Goal: Task Accomplishment & Management: Use online tool/utility

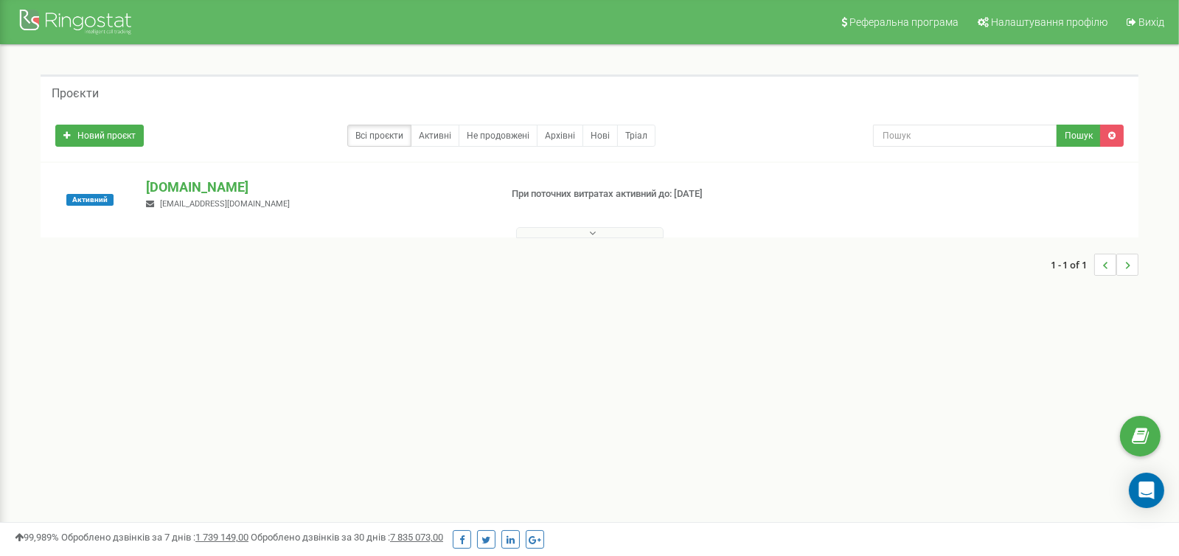
click at [593, 232] on icon at bounding box center [593, 233] width 7 height 10
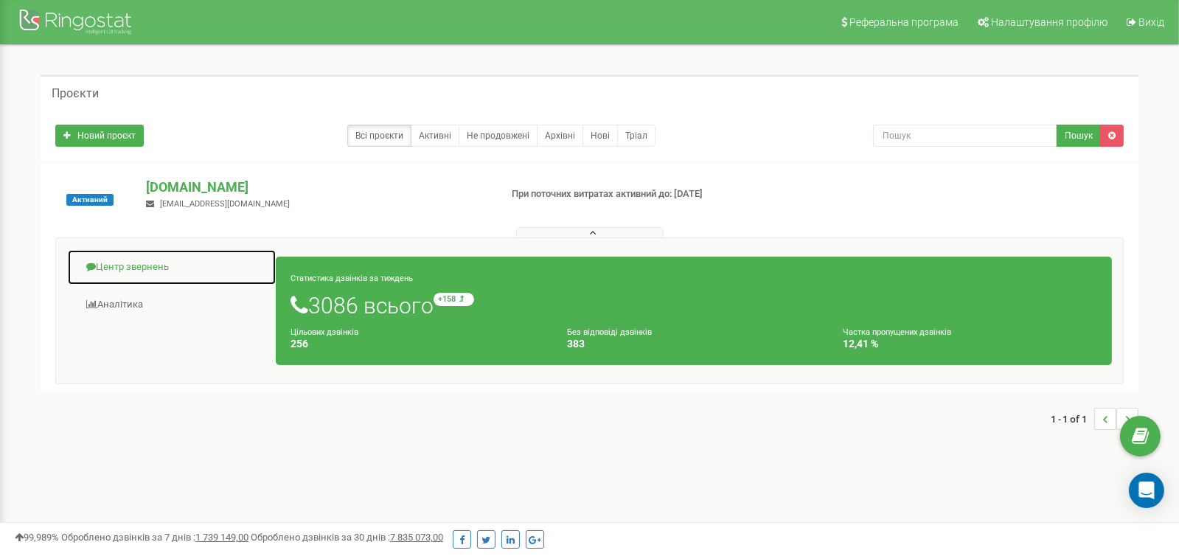
click at [146, 268] on link "Центр звернень" at bounding box center [171, 267] width 209 height 36
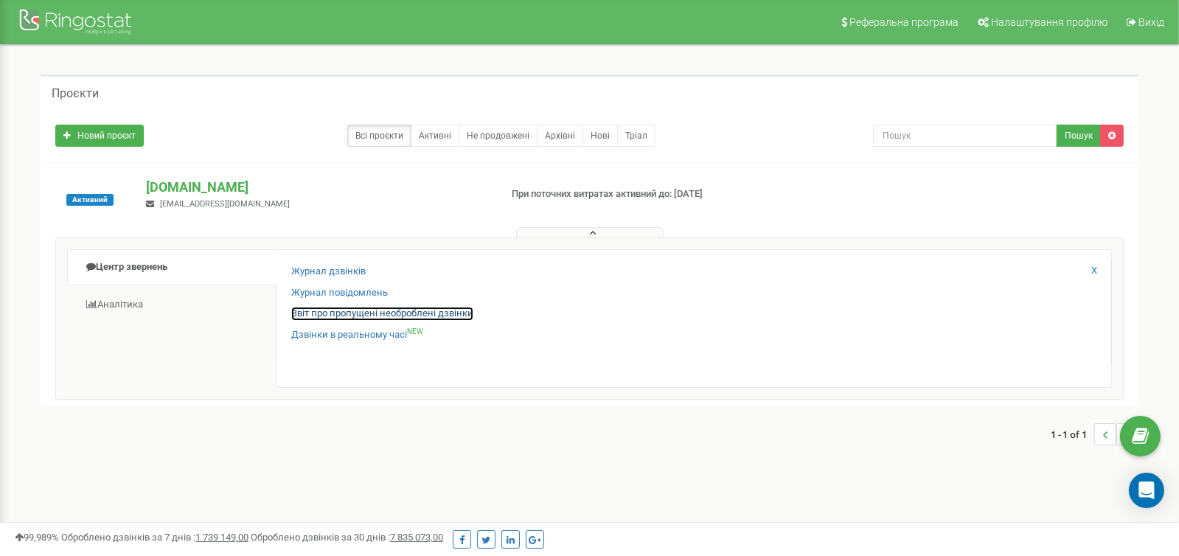
click at [350, 313] on link "Звіт про пропущені необроблені дзвінки" at bounding box center [382, 314] width 182 height 14
click at [351, 313] on link "Звіт про пропущені необроблені дзвінки" at bounding box center [382, 314] width 182 height 14
click at [352, 313] on link "Звіт про пропущені необроблені дзвінки" at bounding box center [382, 314] width 182 height 14
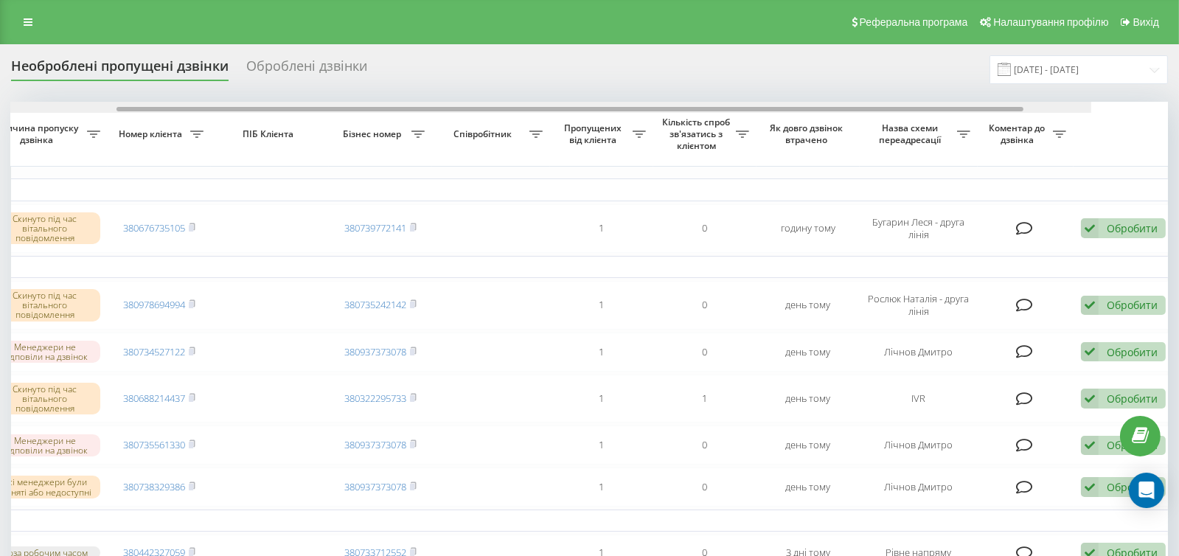
scroll to position [0, 318]
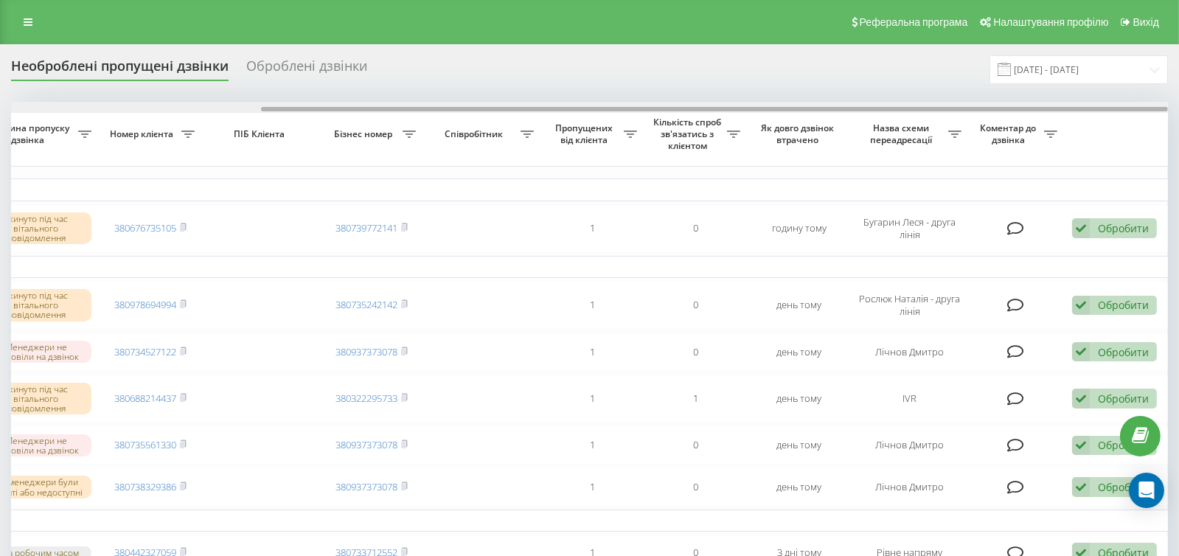
drag, startPoint x: 803, startPoint y: 106, endPoint x: 1100, endPoint y: 67, distance: 299.6
click at [1100, 67] on div "Необроблені пропущені дзвінки Оброблені дзвінки [DATE] - [DATE] Обрати всі Час …" at bounding box center [589, 433] width 1157 height 756
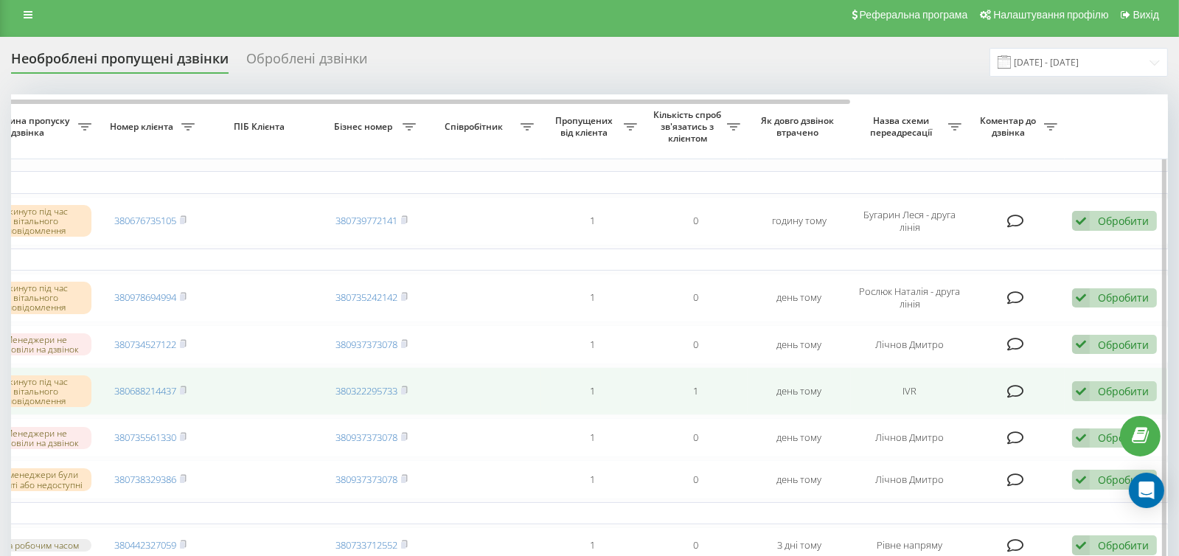
scroll to position [0, 0]
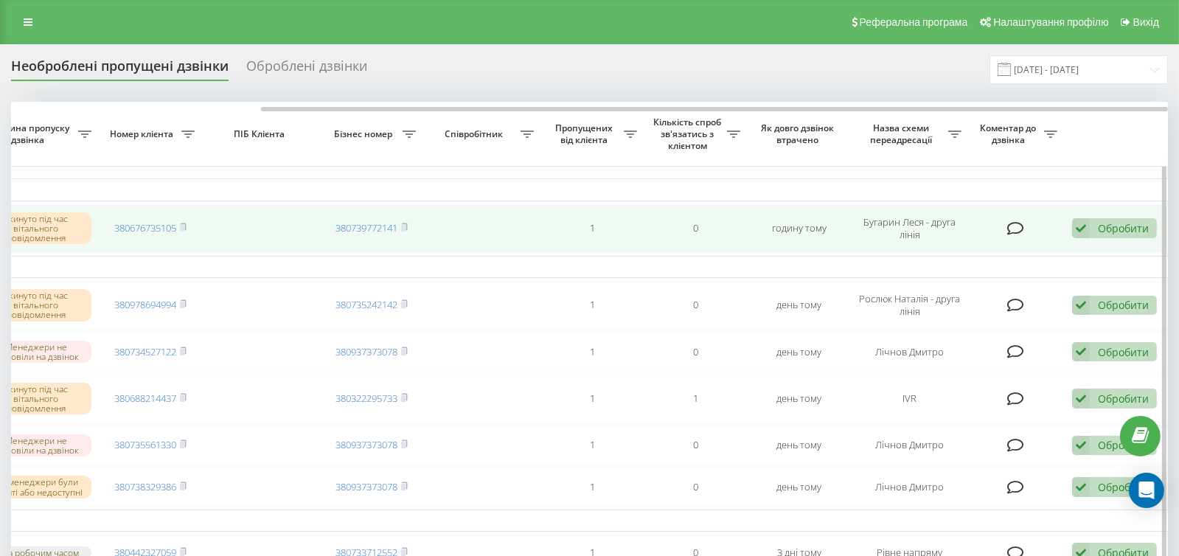
click at [1146, 221] on div "Обробити" at bounding box center [1123, 228] width 51 height 14
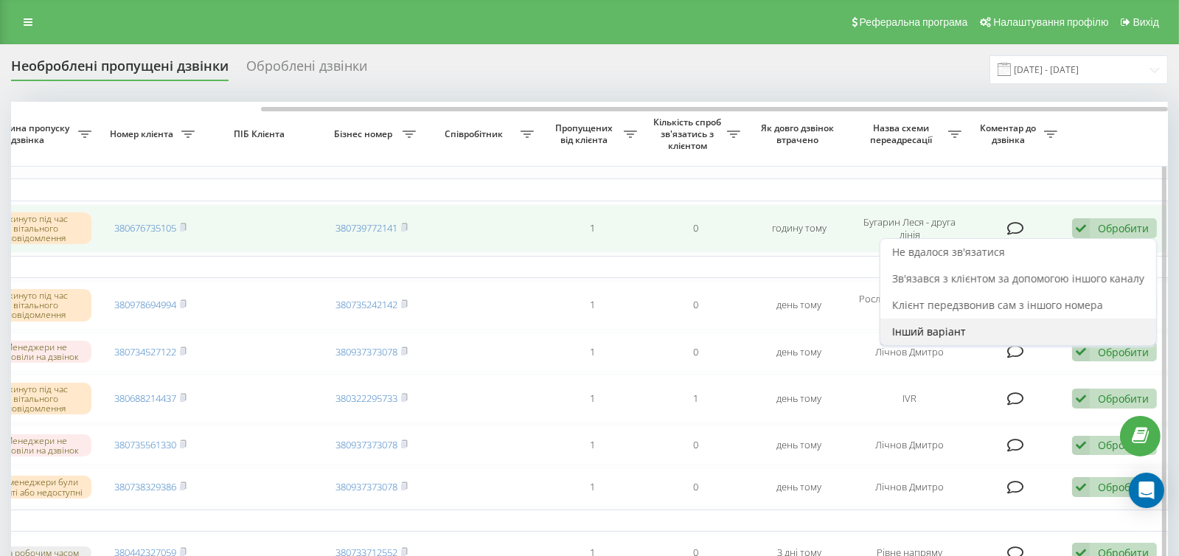
click at [930, 325] on span "Інший варіант" at bounding box center [929, 331] width 74 height 14
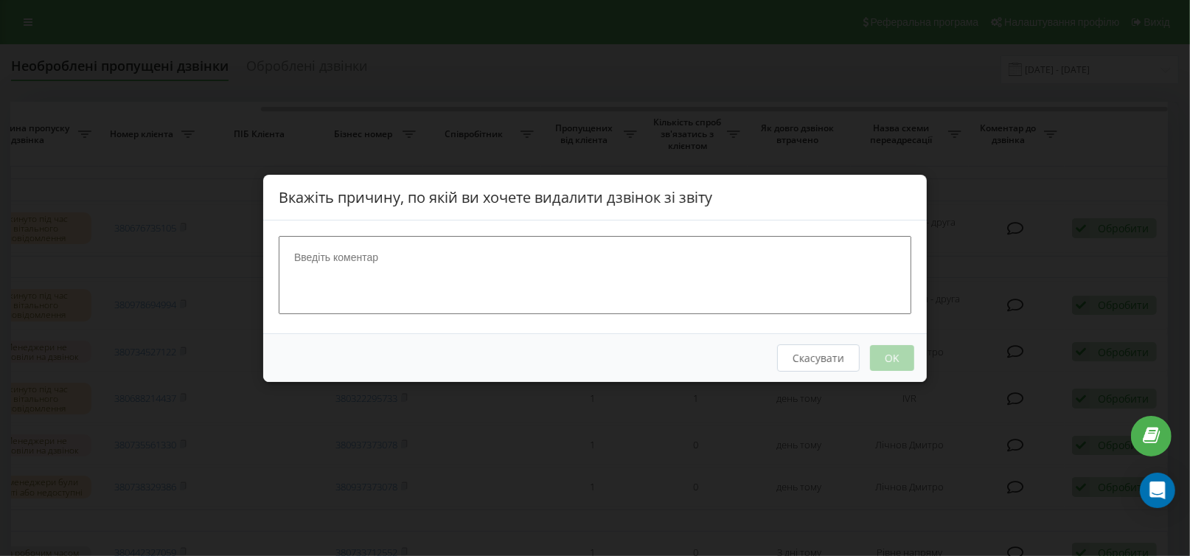
drag, startPoint x: 423, startPoint y: 254, endPoint x: 234, endPoint y: 249, distance: 188.8
click at [234, 249] on div "Вкажіть причину, по якій ви хочете видалити дзвінок зі звіту Скасувати OK" at bounding box center [595, 278] width 1190 height 556
type textarea "передзвонила"
click at [890, 355] on button "OK" at bounding box center [892, 357] width 44 height 26
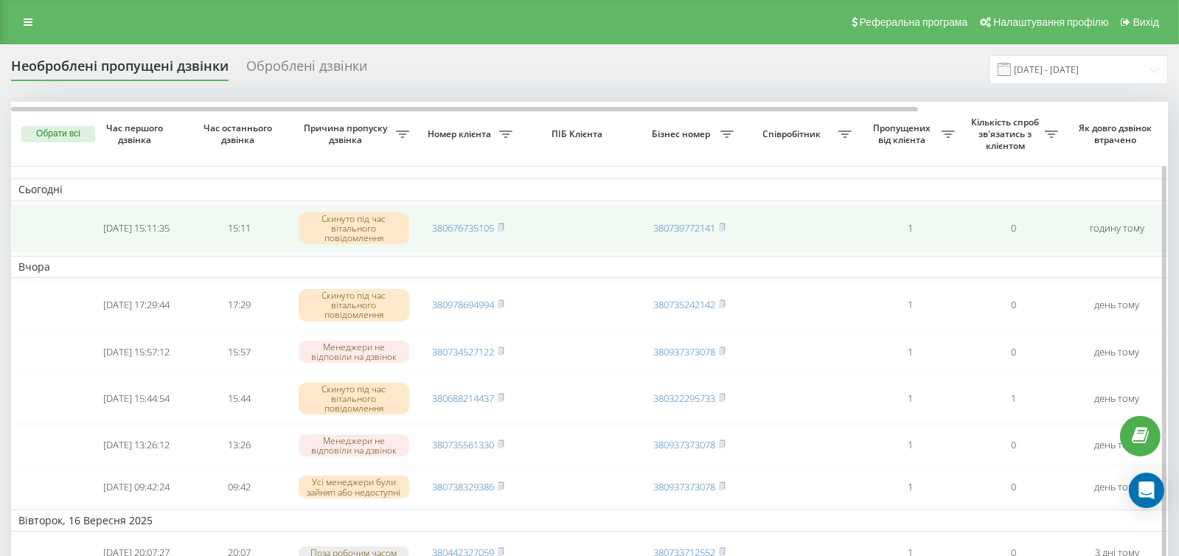
click at [183, 231] on td "[DATE] 15:11:35" at bounding box center [136, 228] width 103 height 49
click at [187, 229] on tr "2025-09-19 15:11:35 15:11 Скинуто під час вітального повідомлення 380676735105 …" at bounding box center [748, 228] width 1474 height 49
drag, startPoint x: 616, startPoint y: 229, endPoint x: 545, endPoint y: 225, distance: 70.9
click at [545, 225] on td at bounding box center [579, 228] width 118 height 49
